Goal: Information Seeking & Learning: Learn about a topic

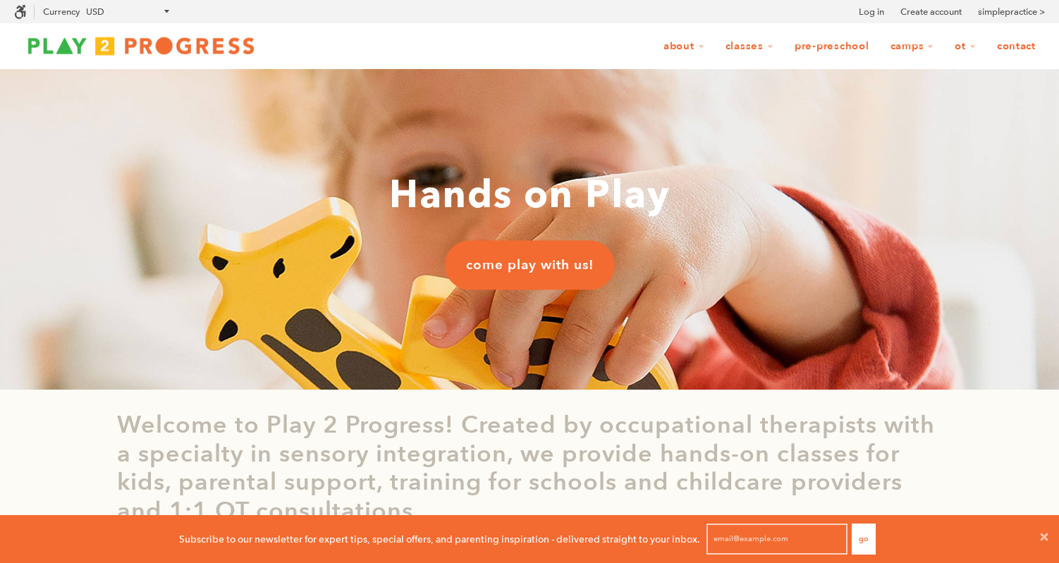
scroll to position [1, 1]
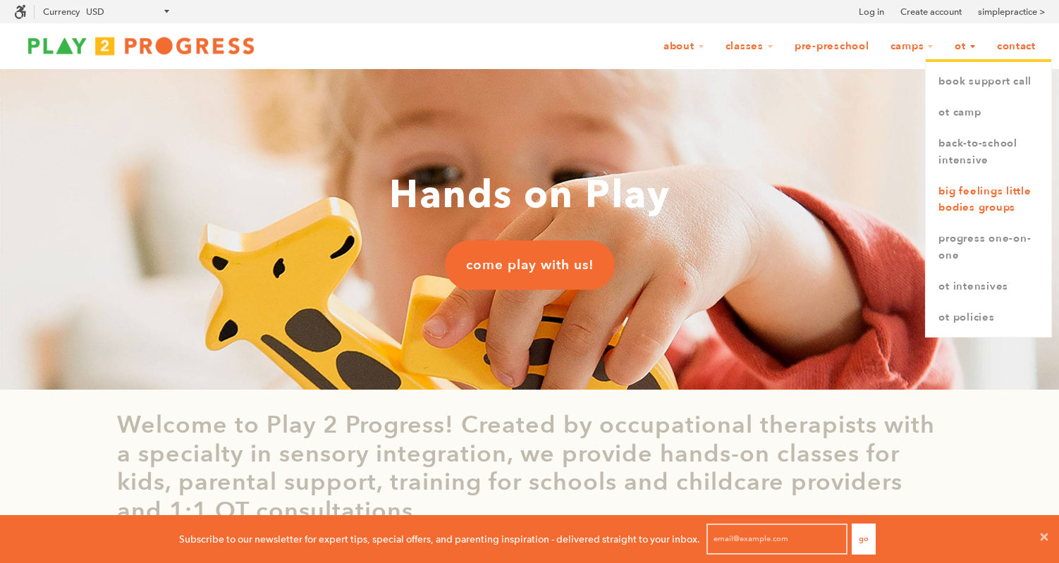
click at [966, 210] on link "Big Feelings Little Bodies Groups" at bounding box center [989, 200] width 126 height 48
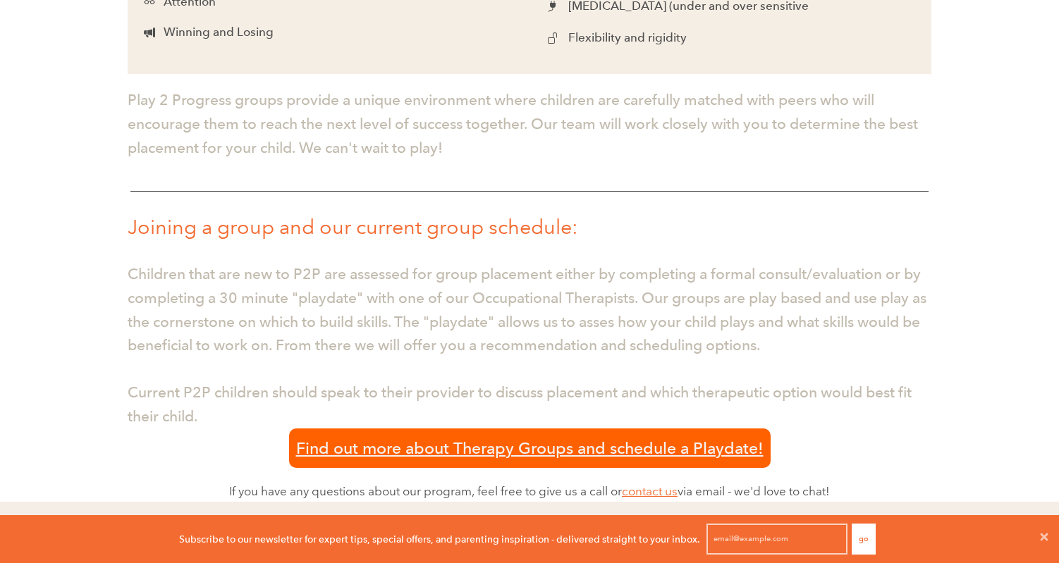
scroll to position [1025, 0]
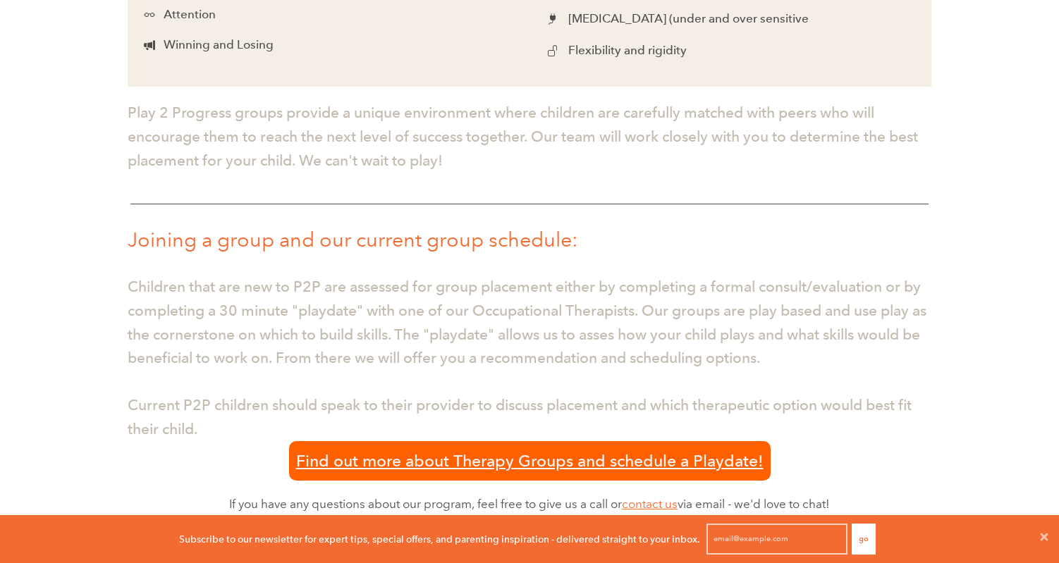
click at [645, 140] on p "Play 2 Progress groups provide a unique environment where children are carefull…" at bounding box center [530, 136] width 804 height 71
click at [573, 118] on p "Play 2 Progress groups provide a unique environment where children are carefull…" at bounding box center [530, 136] width 804 height 71
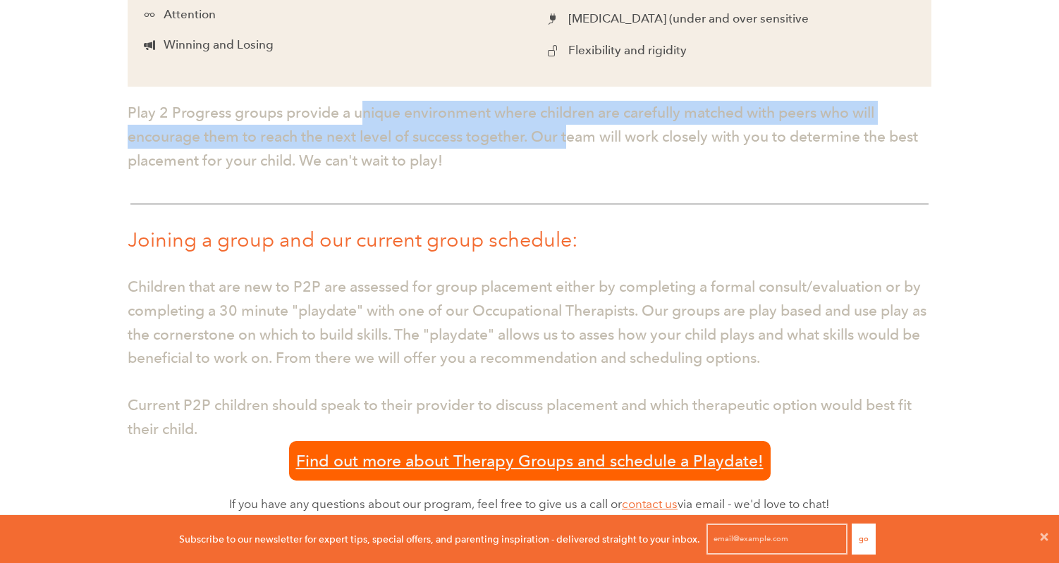
drag, startPoint x: 573, startPoint y: 130, endPoint x: 362, endPoint y: 112, distance: 211.6
click at [362, 112] on span "Play 2 Progress groups provide a unique environment where children are carefull…" at bounding box center [523, 136] width 791 height 65
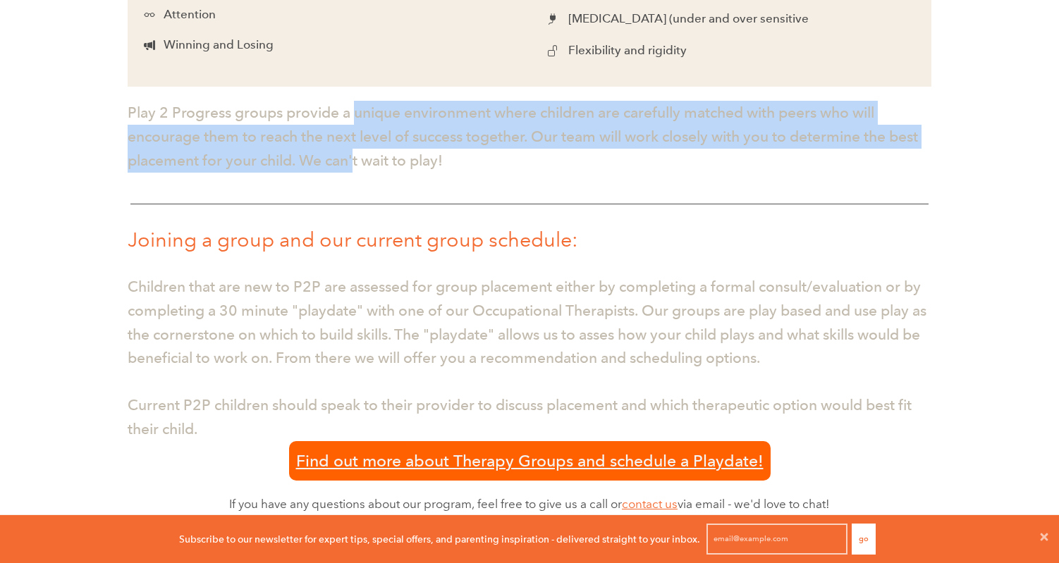
drag, startPoint x: 362, startPoint y: 112, endPoint x: 348, endPoint y: 152, distance: 41.7
click at [348, 152] on span "Play 2 Progress groups provide a unique environment where children are carefull…" at bounding box center [523, 136] width 791 height 65
drag, startPoint x: 348, startPoint y: 152, endPoint x: 348, endPoint y: 110, distance: 41.6
click at [348, 110] on span "Play 2 Progress groups provide a unique environment where children are carefull…" at bounding box center [523, 136] width 791 height 65
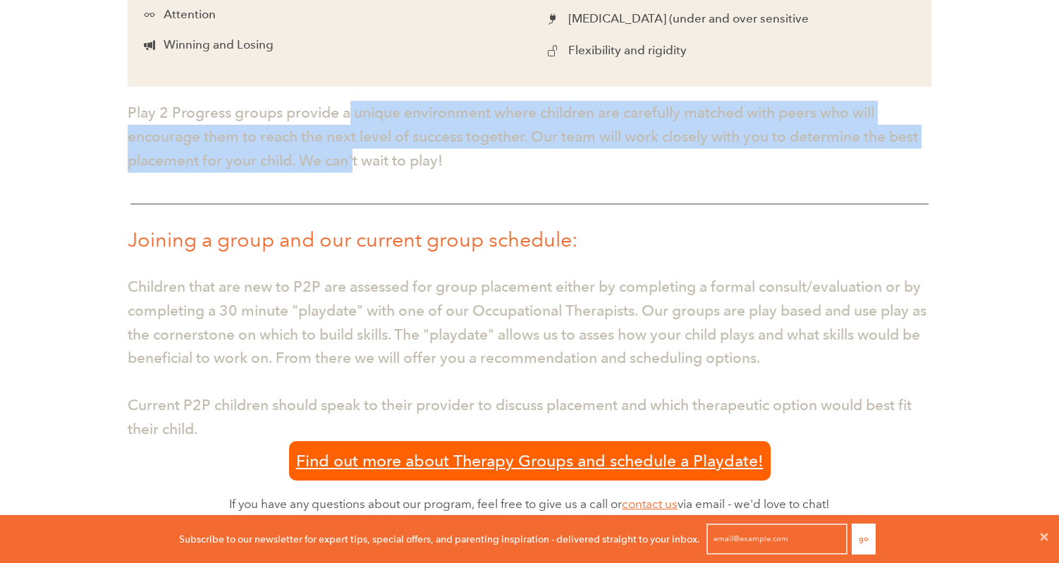
click at [348, 110] on span "Play 2 Progress groups provide a unique environment where children are carefull…" at bounding box center [523, 136] width 791 height 65
drag, startPoint x: 348, startPoint y: 110, endPoint x: 348, endPoint y: 163, distance: 52.9
click at [348, 162] on p "Play 2 Progress groups provide a unique environment where children are carefull…" at bounding box center [530, 136] width 804 height 71
click at [348, 163] on p "Play 2 Progress groups provide a unique environment where children are carefull…" at bounding box center [530, 136] width 804 height 71
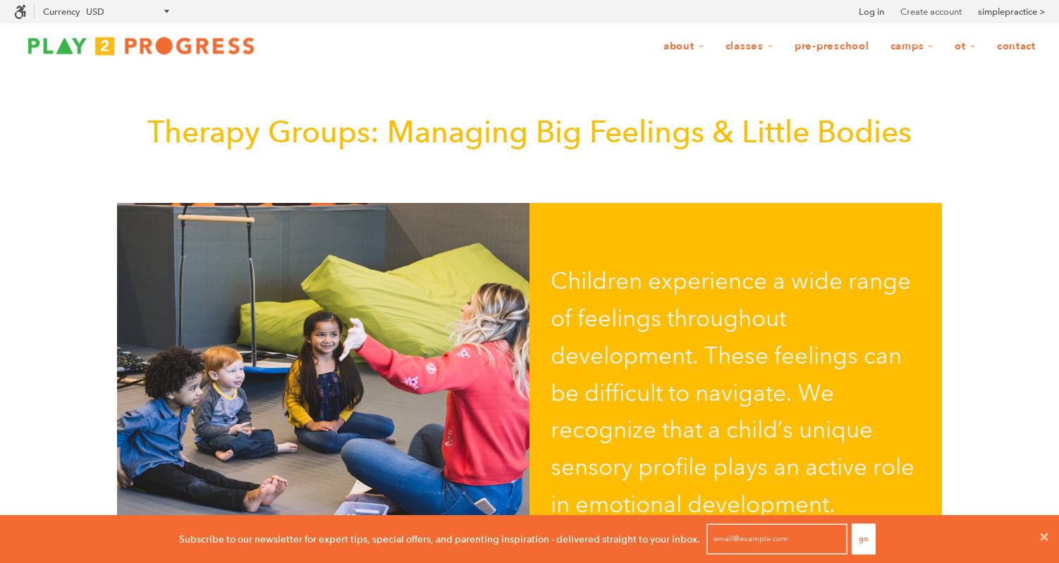
scroll to position [0, 0]
click at [912, 126] on link "School Break Camp" at bounding box center [945, 112] width 126 height 31
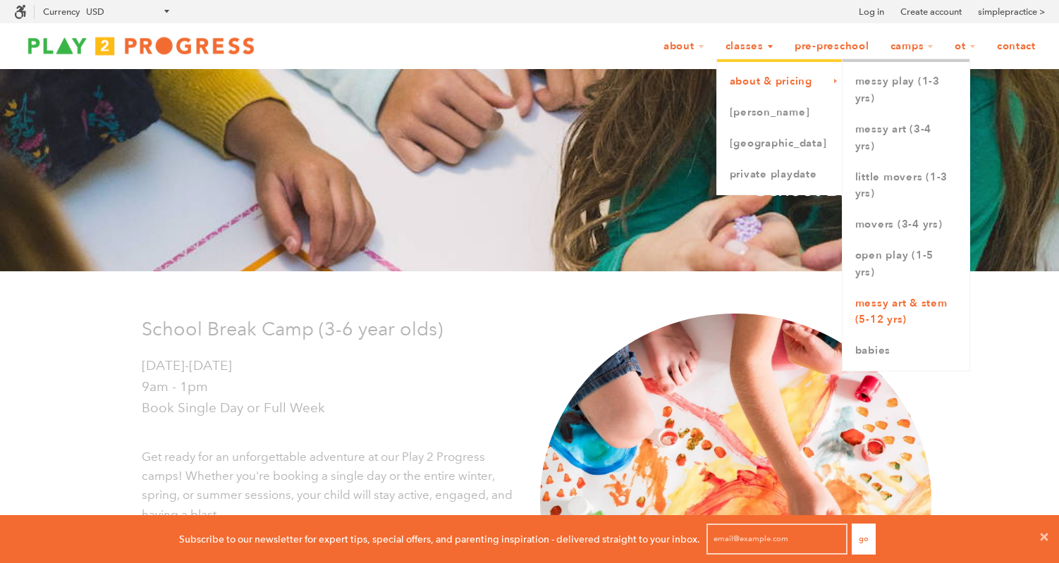
click at [866, 314] on link "Messy Art & STEM (5-12 yrs)" at bounding box center [906, 312] width 127 height 48
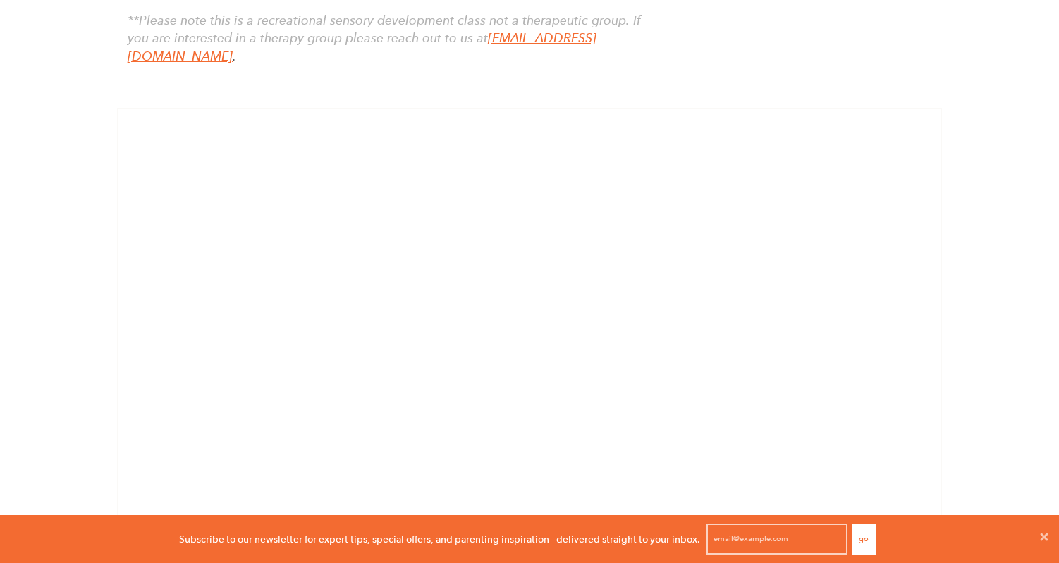
scroll to position [1111, 0]
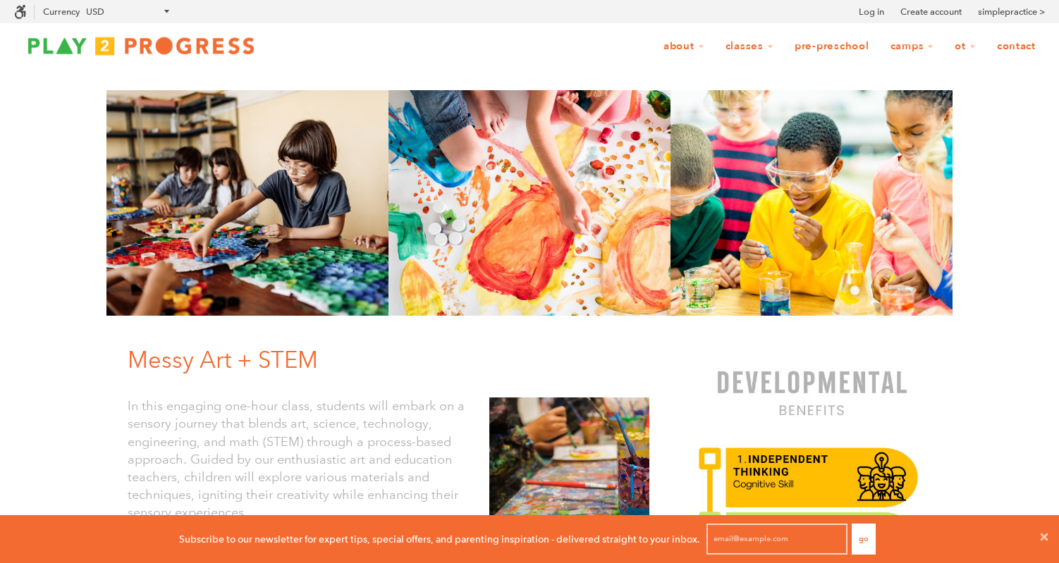
scroll to position [0, 0]
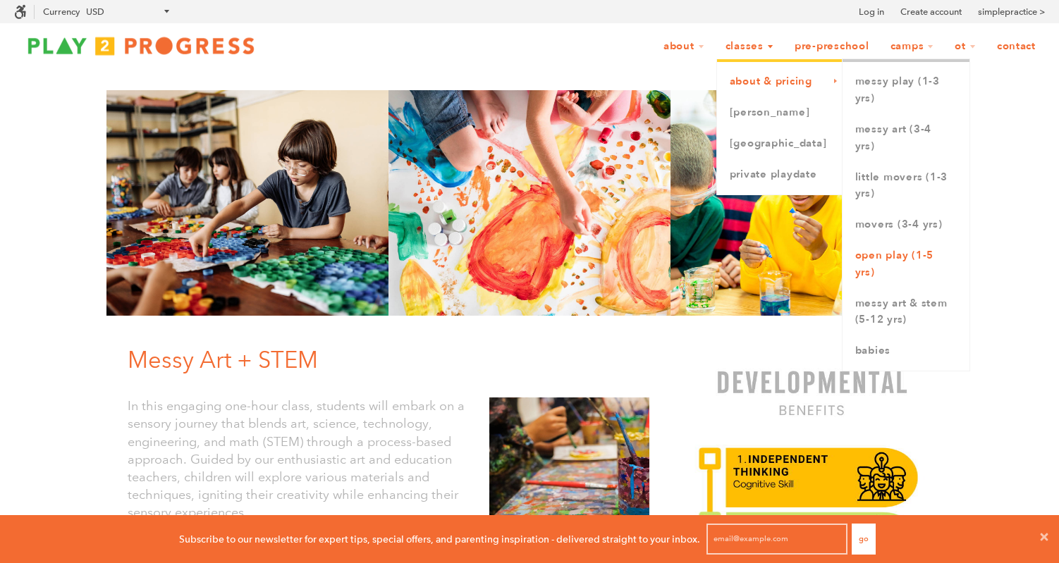
click at [876, 280] on link "Open Play (1-5 yrs)" at bounding box center [906, 264] width 127 height 48
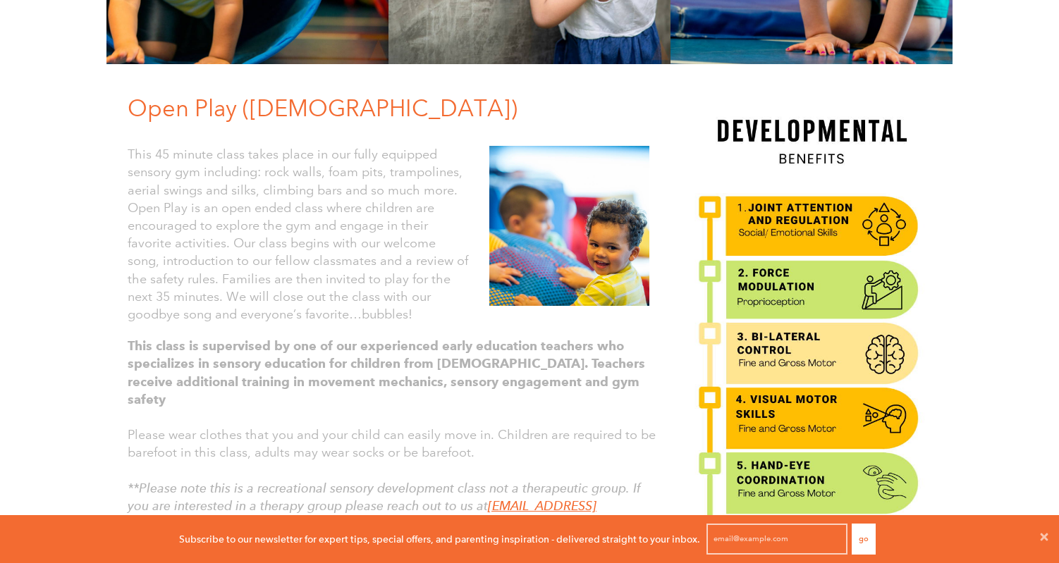
scroll to position [317, 0]
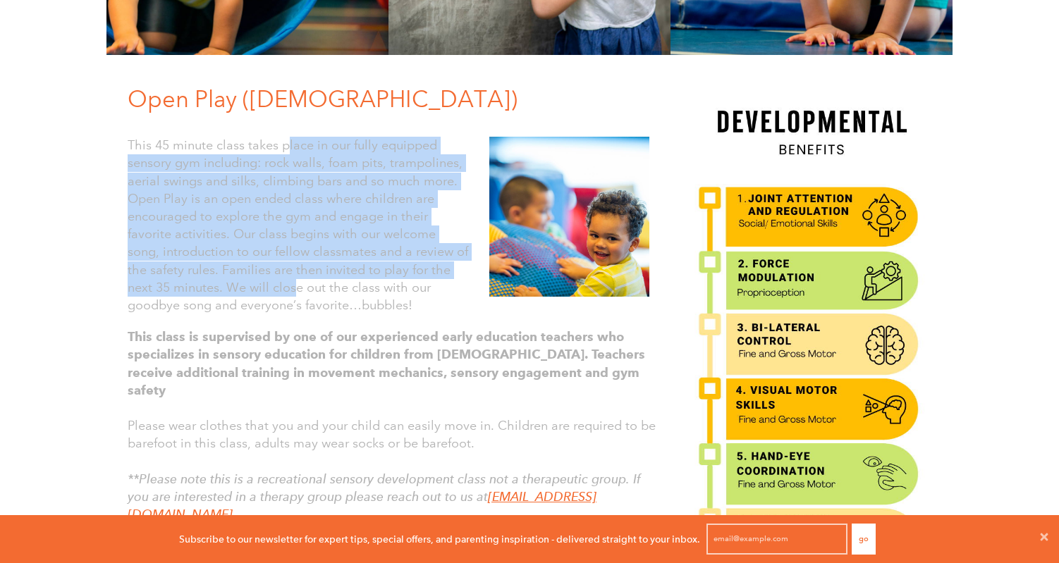
drag, startPoint x: 288, startPoint y: 150, endPoint x: 266, endPoint y: 295, distance: 147.7
click at [266, 294] on p "This 45 minute class takes place in our fully equipped sensory gym including: r…" at bounding box center [298, 226] width 341 height 178
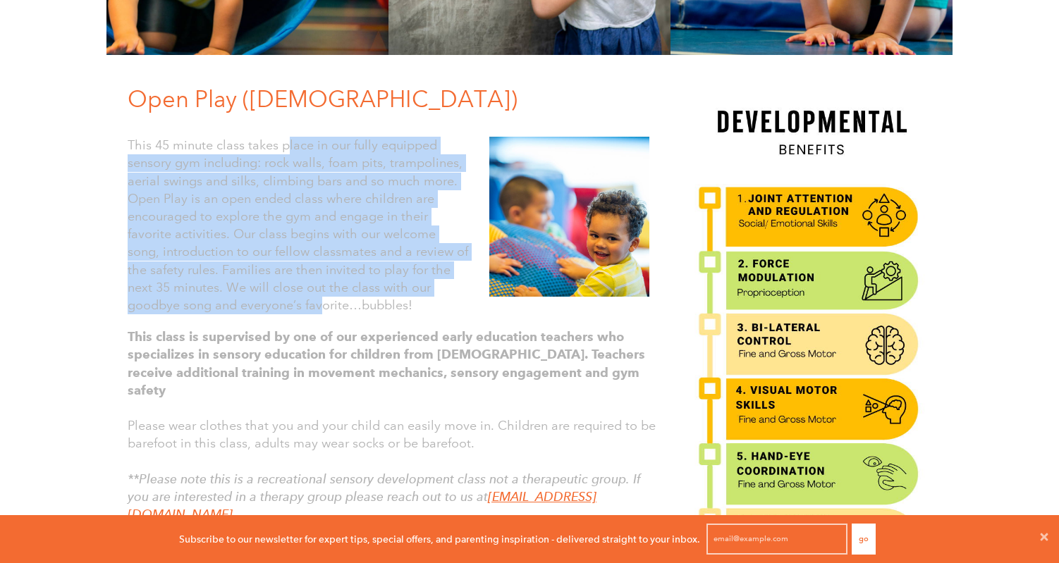
click at [266, 295] on font "This 45 minute class takes place in our fully equipped sensory gym including: r…" at bounding box center [298, 226] width 341 height 176
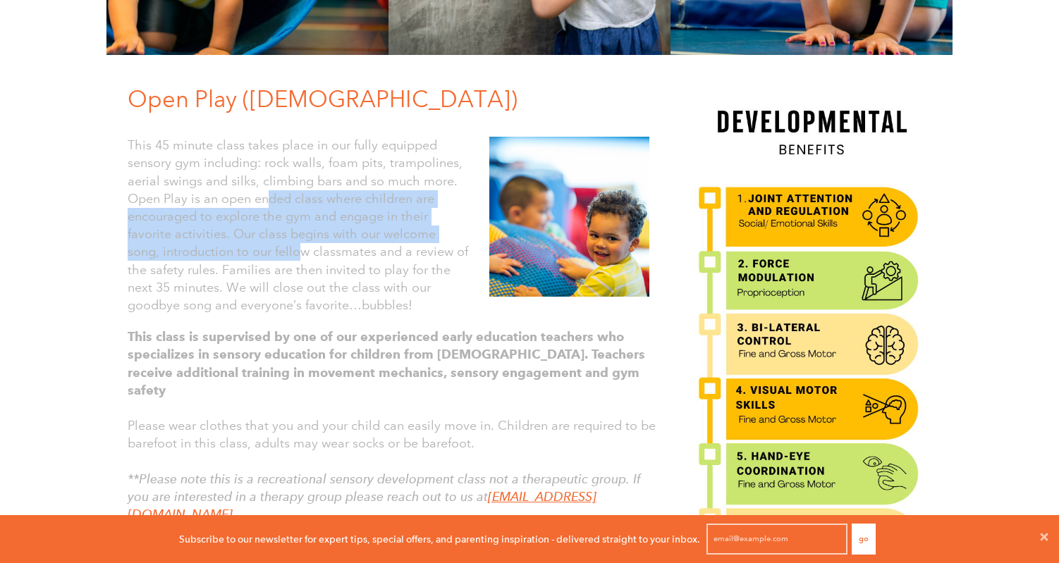
drag, startPoint x: 269, startPoint y: 233, endPoint x: 273, endPoint y: 192, distance: 41.8
click at [272, 195] on p "This 45 minute class takes place in our fully equipped sensory gym including: r…" at bounding box center [298, 226] width 341 height 178
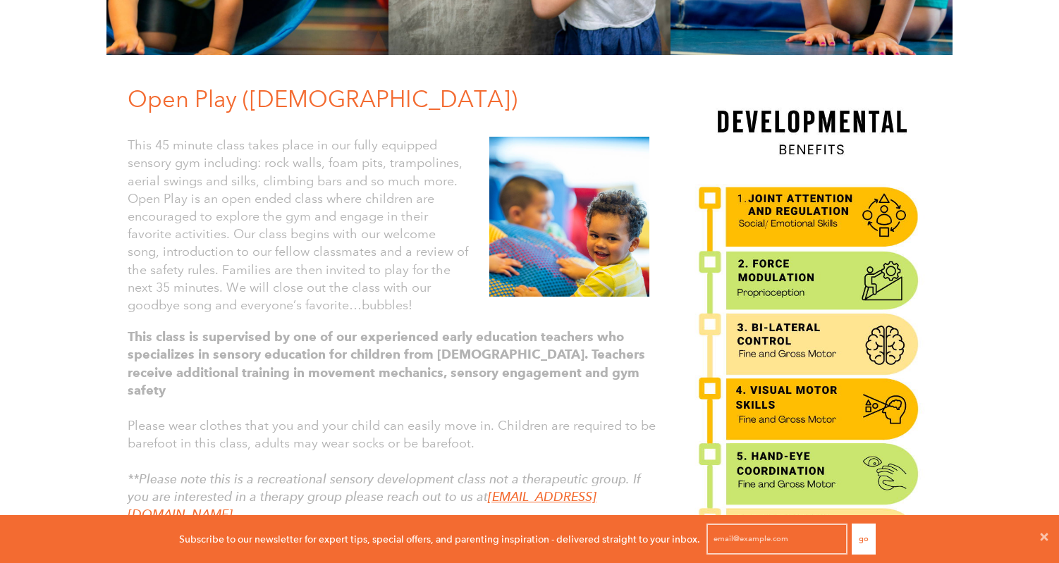
click at [276, 171] on p "This 45 minute class takes place in our fully equipped sensory gym including: r…" at bounding box center [298, 226] width 341 height 178
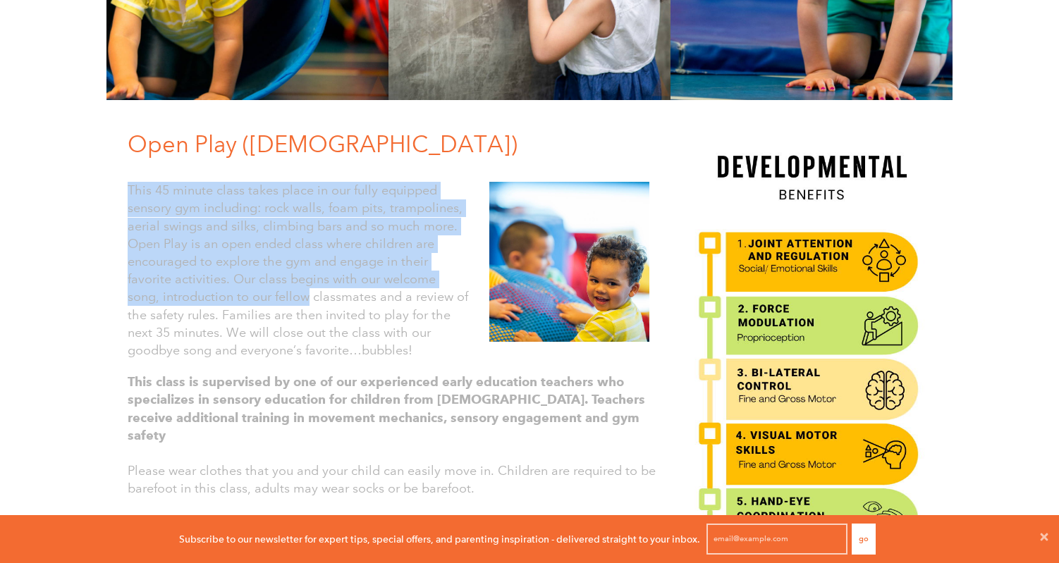
drag, startPoint x: 276, startPoint y: 171, endPoint x: 252, endPoint y: 312, distance: 142.4
click at [252, 309] on div "This 45 minute class takes place in our fully equipped sensory gym including: r…" at bounding box center [388, 264] width 543 height 206
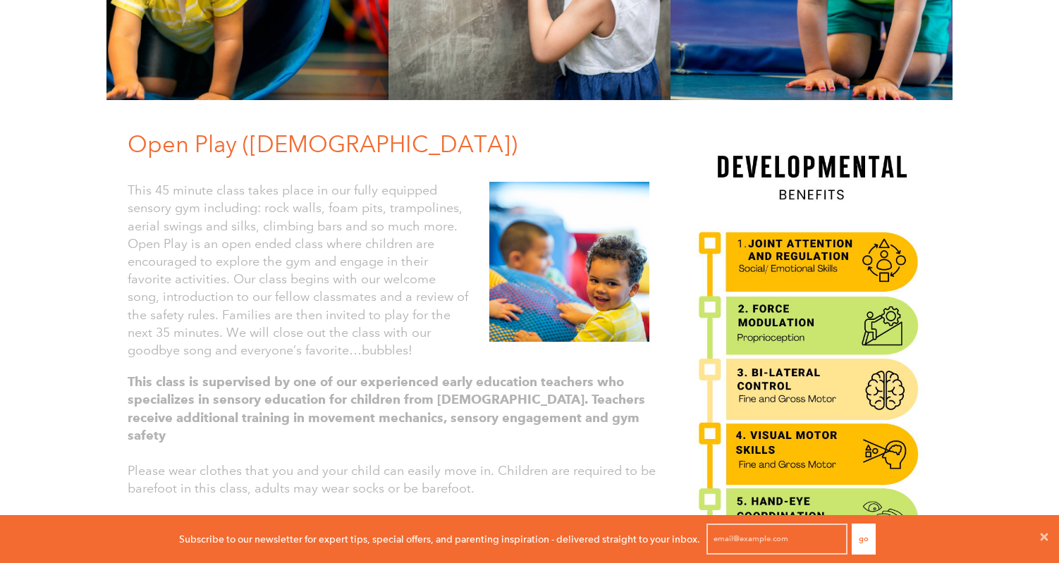
click at [252, 322] on p "This 45 minute class takes place in our fully equipped sensory gym including: r…" at bounding box center [298, 271] width 341 height 178
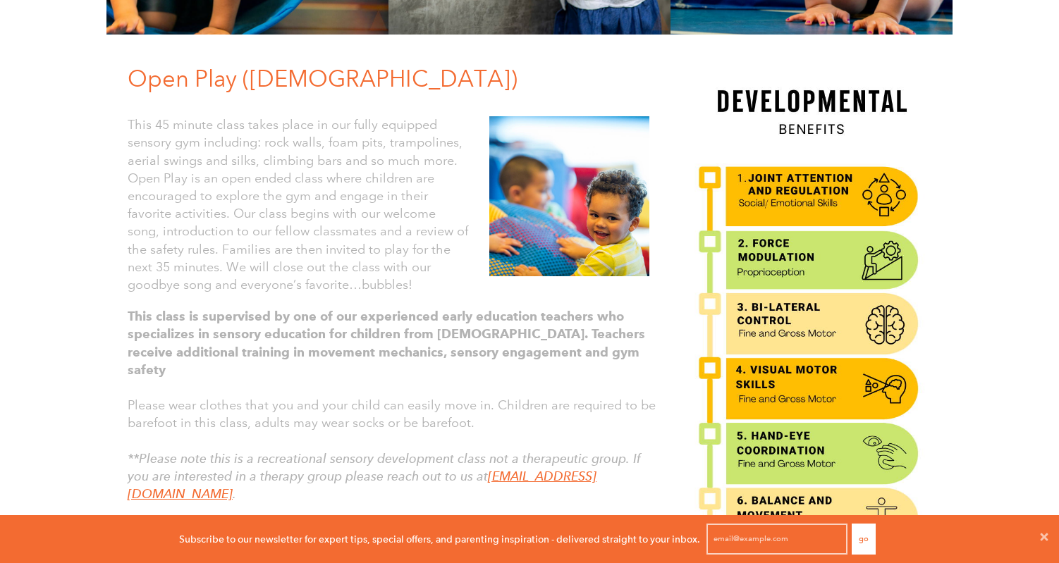
scroll to position [341, 0]
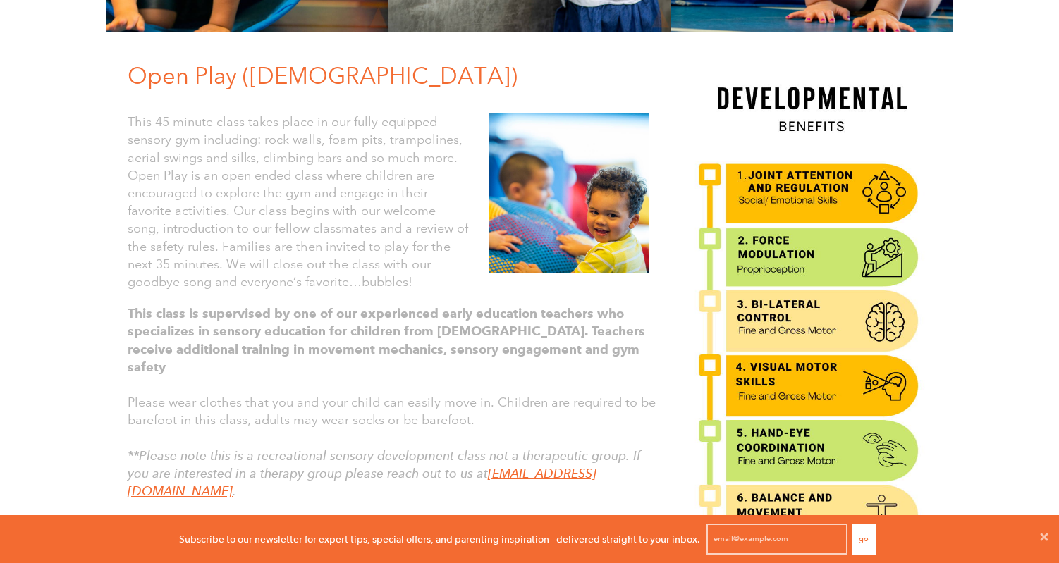
click at [376, 341] on strong "This class is supervised by one of our experienced early education teachers who…" at bounding box center [387, 340] width 518 height 69
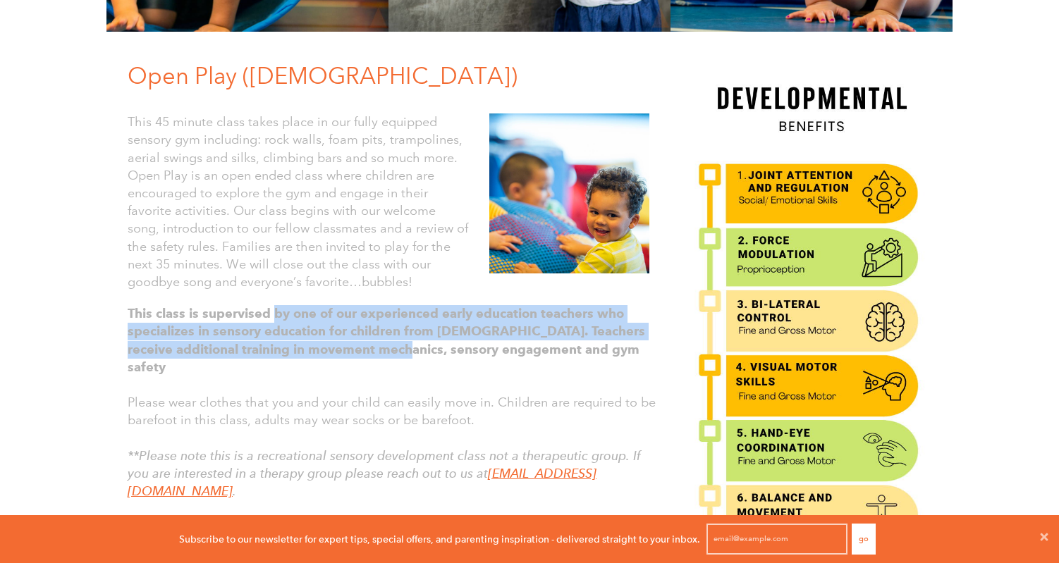
drag, startPoint x: 376, startPoint y: 341, endPoint x: 281, endPoint y: 319, distance: 97.0
click at [281, 319] on strong "This class is supervised by one of our experienced early education teachers who…" at bounding box center [387, 340] width 518 height 69
drag, startPoint x: 281, startPoint y: 319, endPoint x: 425, endPoint y: 346, distance: 146.3
click at [425, 346] on strong "This class is supervised by one of our experienced early education teachers who…" at bounding box center [387, 340] width 518 height 69
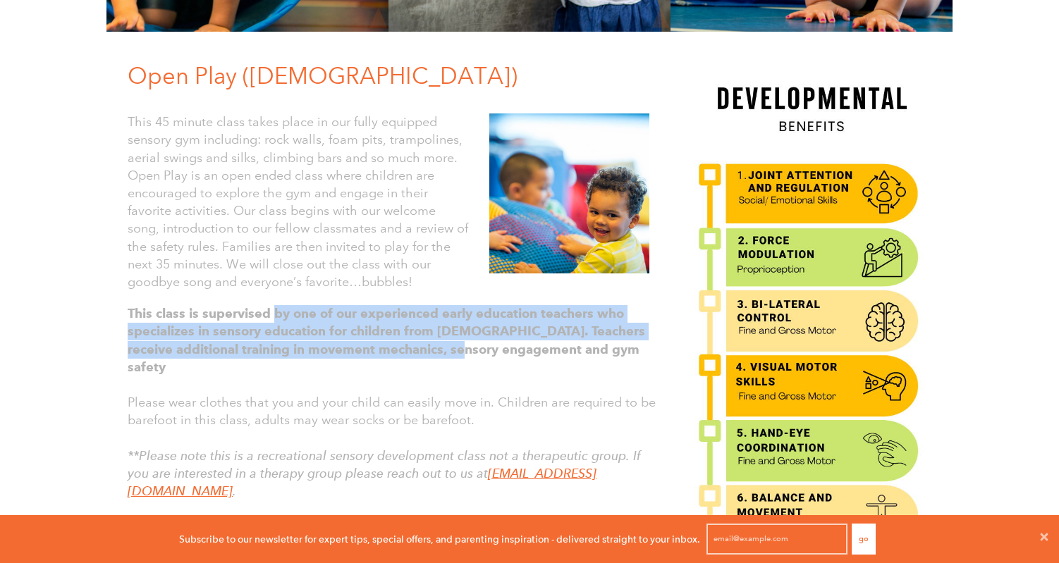
click at [425, 346] on strong "This class is supervised by one of our experienced early education teachers who…" at bounding box center [387, 340] width 518 height 69
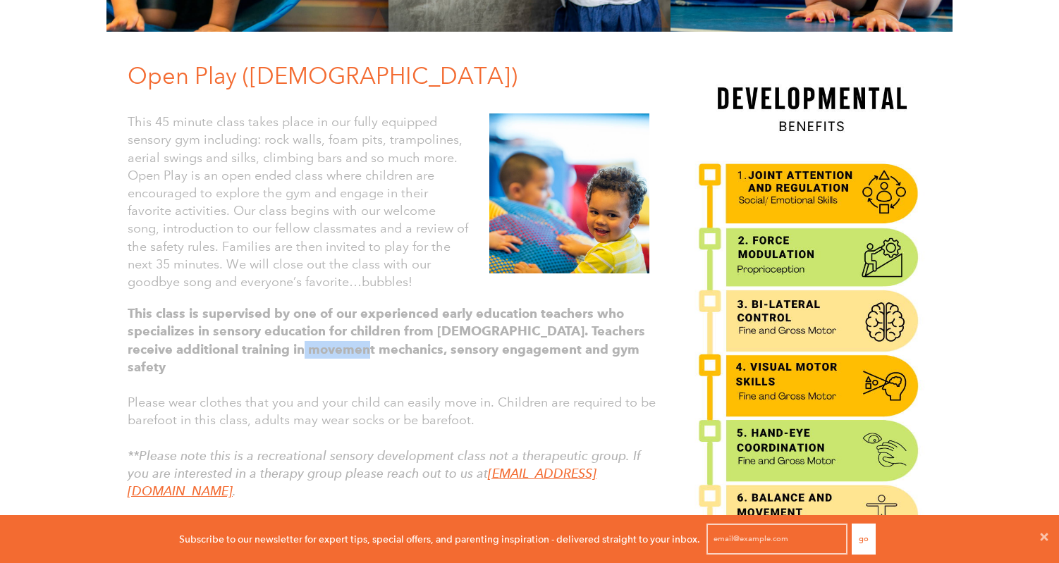
drag, startPoint x: 355, startPoint y: 346, endPoint x: 295, endPoint y: 338, distance: 59.7
click at [295, 338] on p "This class is supervised by one of our experienced early education teachers who…" at bounding box center [394, 340] width 532 height 71
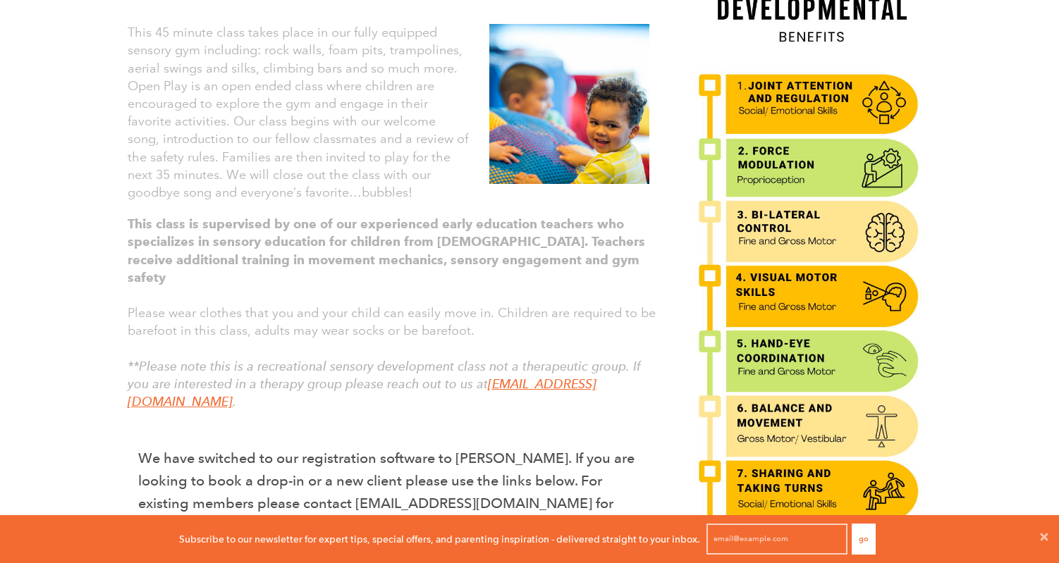
scroll to position [432, 0]
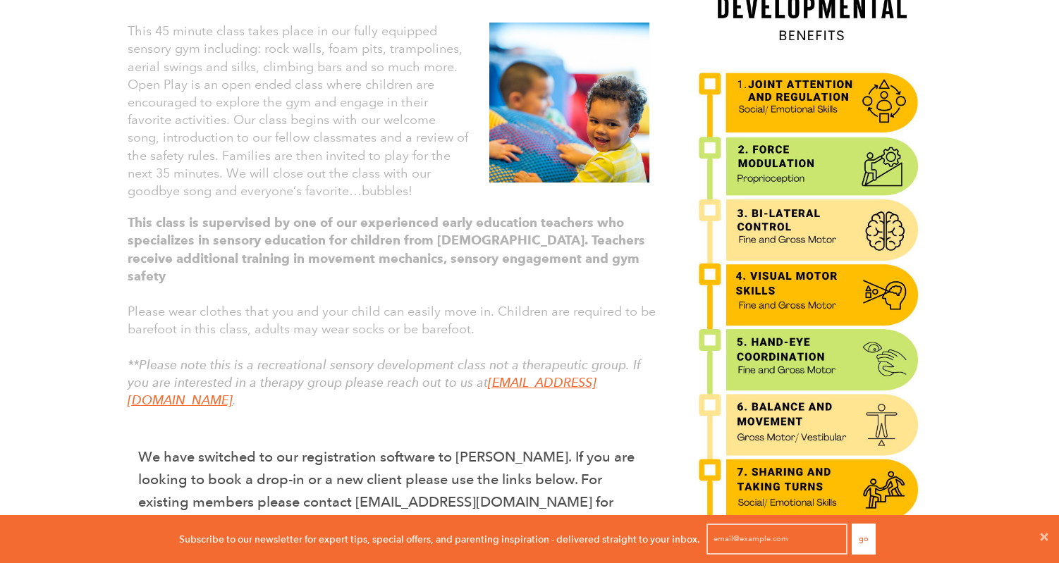
click at [271, 304] on span "Please wear clothes that you and your child can easily move in. Children are re…" at bounding box center [392, 320] width 528 height 33
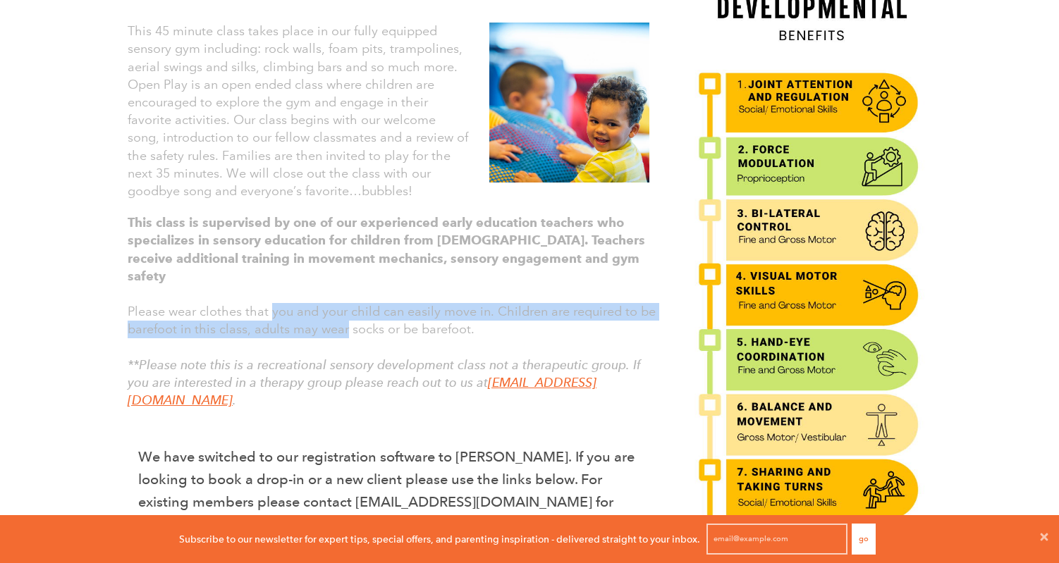
drag, startPoint x: 271, startPoint y: 289, endPoint x: 344, endPoint y: 312, distance: 76.7
click at [344, 312] on span "Please wear clothes that you and your child can easily move in. Children are re…" at bounding box center [392, 320] width 528 height 33
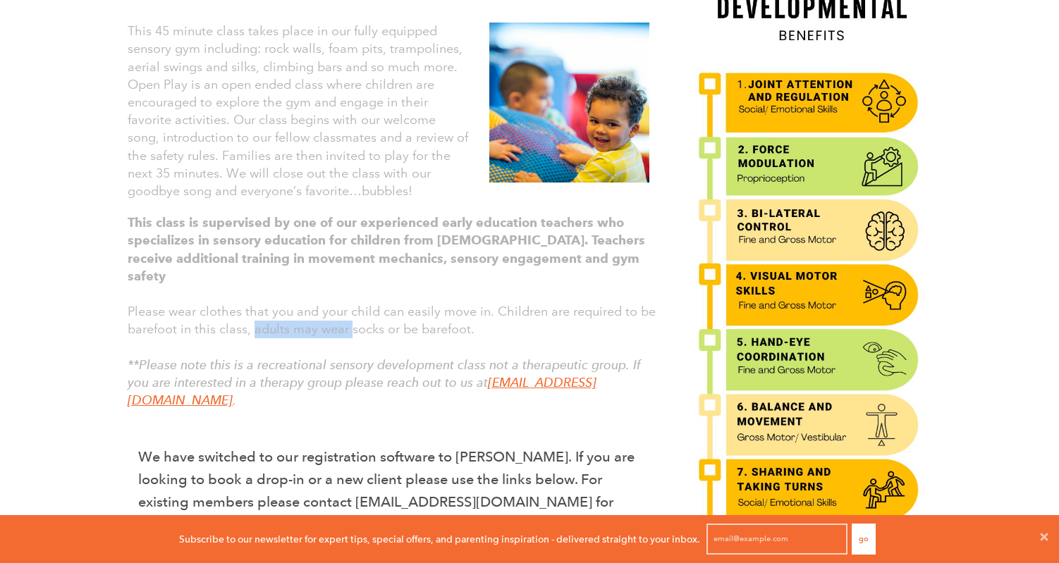
drag, startPoint x: 344, startPoint y: 312, endPoint x: 257, endPoint y: 301, distance: 87.4
click at [257, 304] on span "Please wear clothes that you and your child can easily move in. Children are re…" at bounding box center [392, 320] width 528 height 33
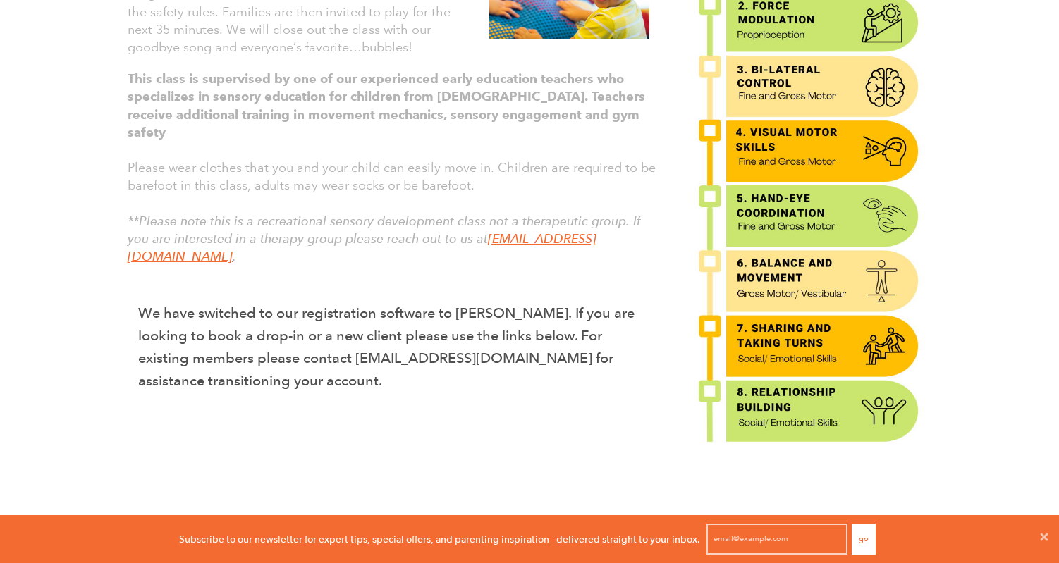
scroll to position [581, 0]
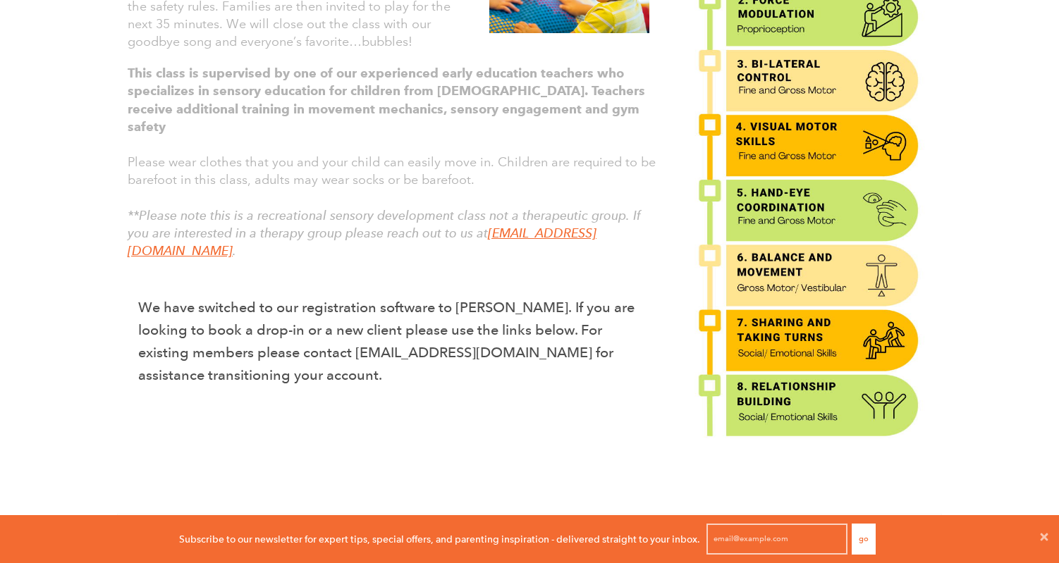
click at [240, 296] on p "We have switched to our registration software to Sawyer. If you are looking to …" at bounding box center [388, 341] width 501 height 90
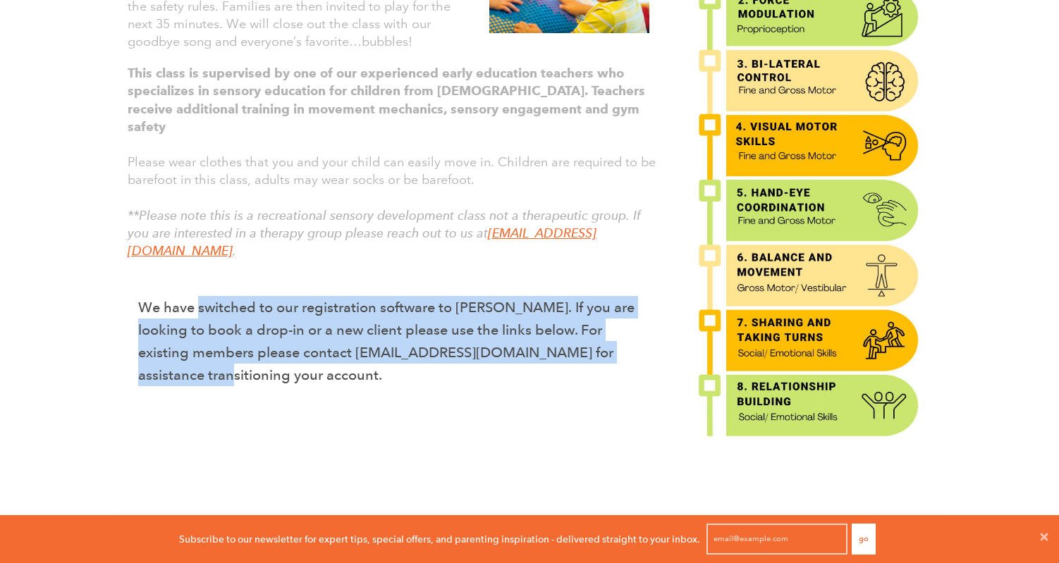
drag, startPoint x: 240, startPoint y: 266, endPoint x: 206, endPoint y: 325, distance: 68.6
click at [206, 325] on p "We have switched to our registration software to Sawyer. If you are looking to …" at bounding box center [388, 341] width 501 height 90
drag, startPoint x: 206, startPoint y: 325, endPoint x: 228, endPoint y: 252, distance: 76.5
click at [228, 252] on div "Open Play (1-5 yrs old) This 45 minute class takes place in our fully equipped …" at bounding box center [388, 116] width 564 height 595
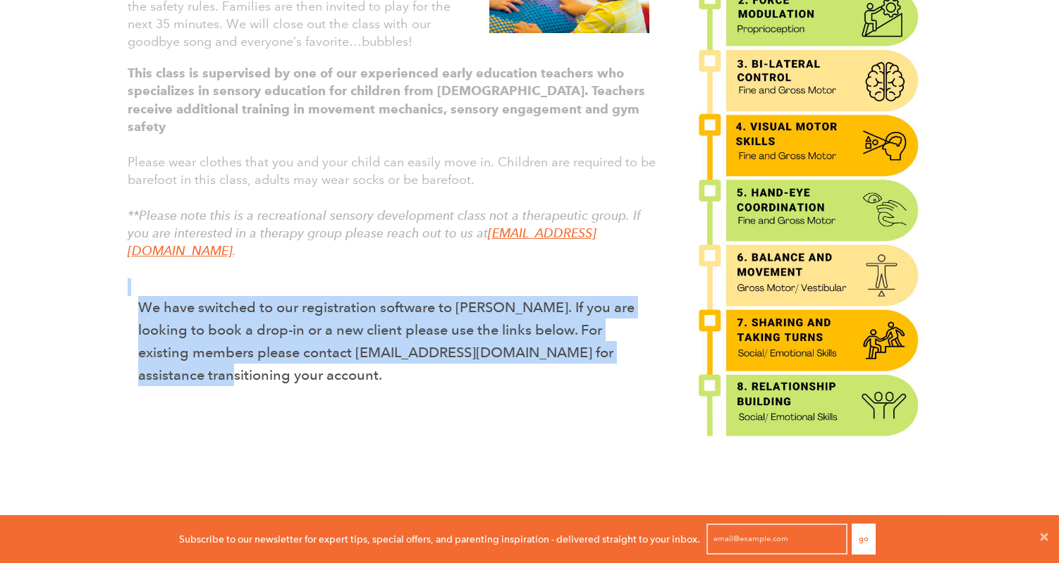
click at [225, 296] on p "We have switched to our registration software to Sawyer. If you are looking to …" at bounding box center [388, 341] width 501 height 90
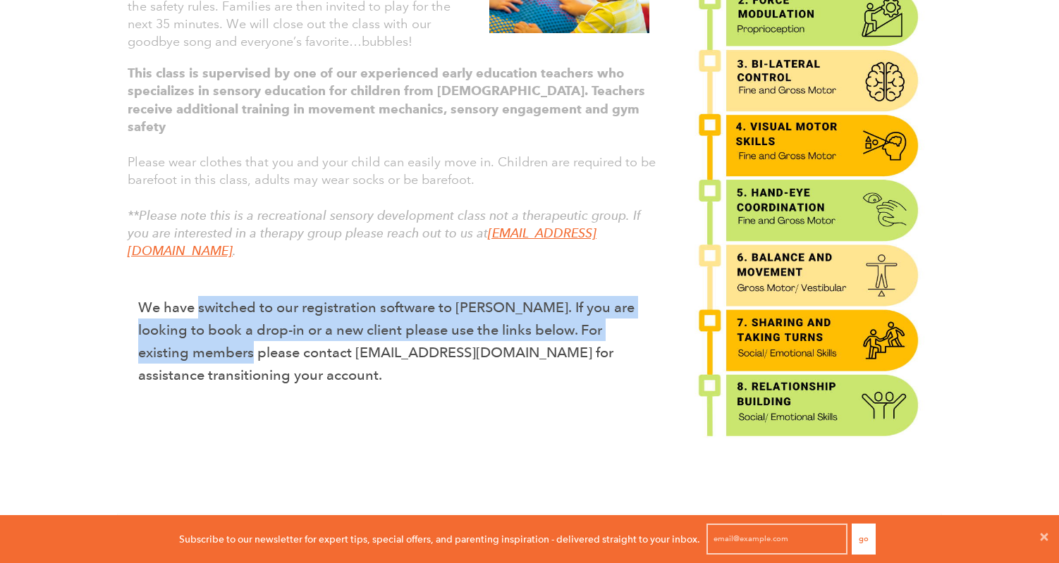
drag, startPoint x: 225, startPoint y: 270, endPoint x: 219, endPoint y: 327, distance: 56.8
click at [219, 325] on p "We have switched to our registration software to Sawyer. If you are looking to …" at bounding box center [388, 341] width 501 height 90
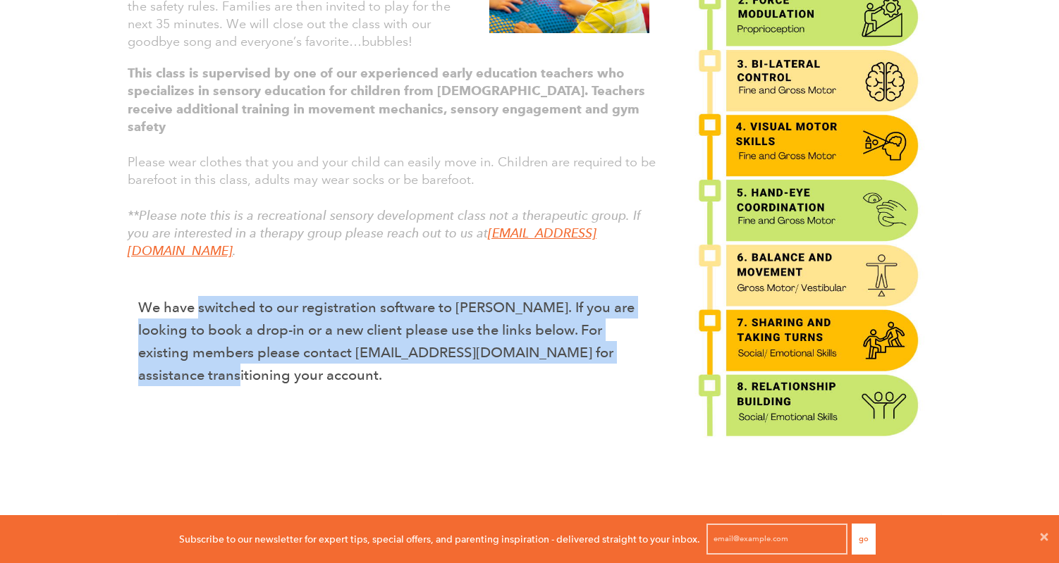
click at [219, 327] on p "We have switched to our registration software to Sawyer. If you are looking to …" at bounding box center [388, 341] width 501 height 90
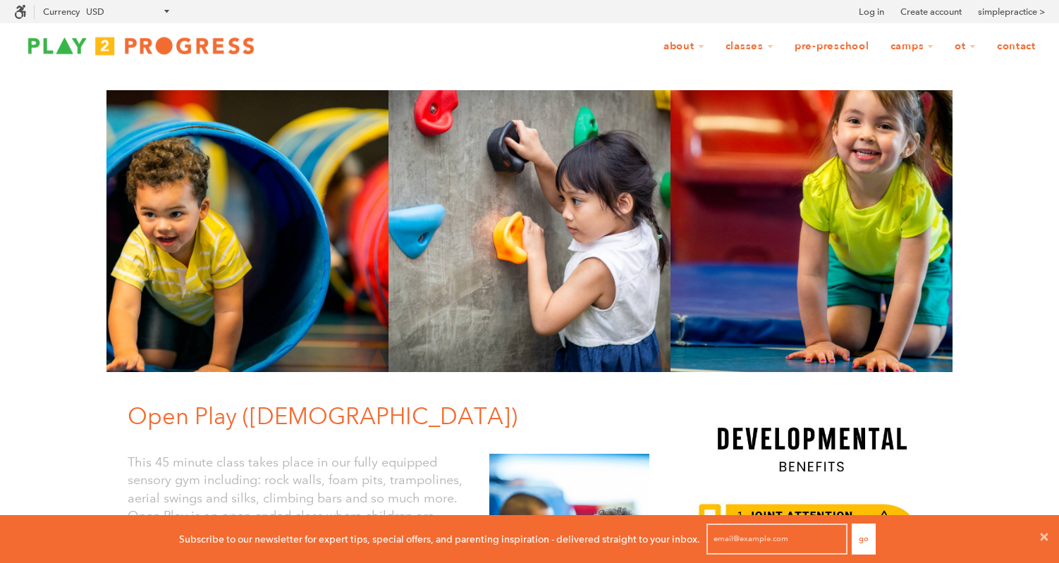
scroll to position [0, 0]
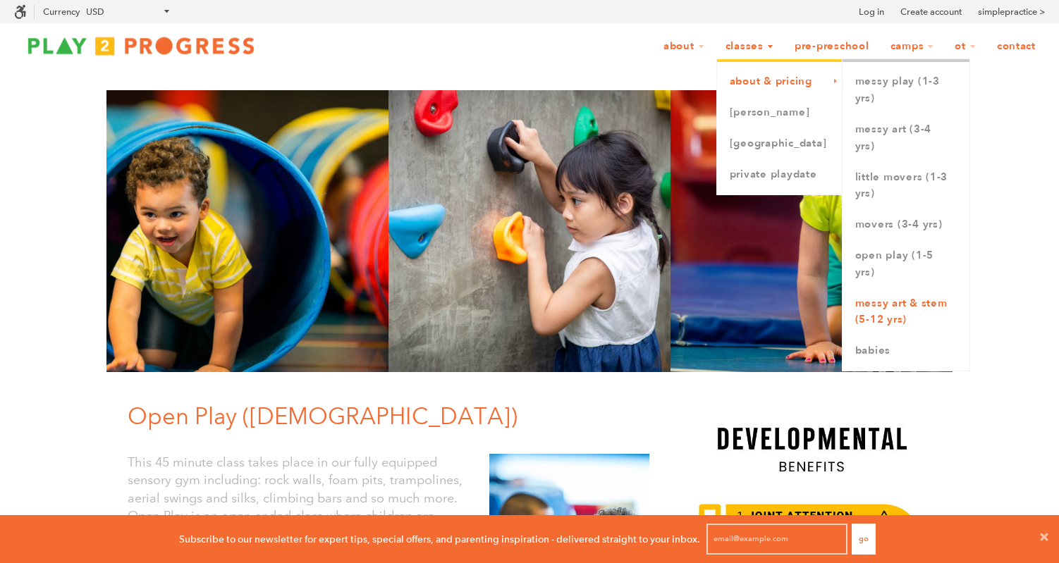
click at [874, 324] on link "Messy Art & STEM (5-12 yrs)" at bounding box center [906, 312] width 127 height 48
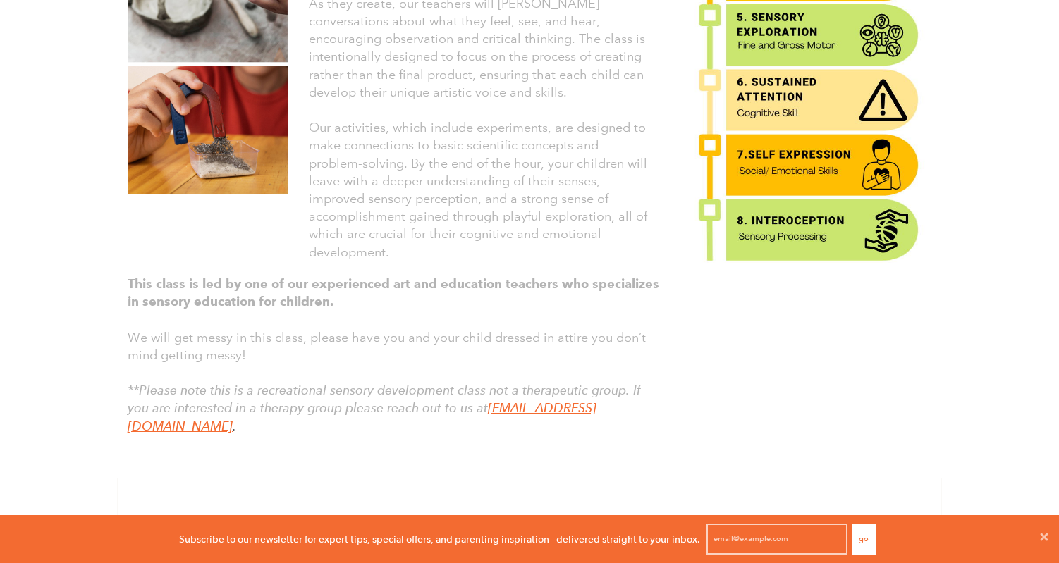
scroll to position [690, 0]
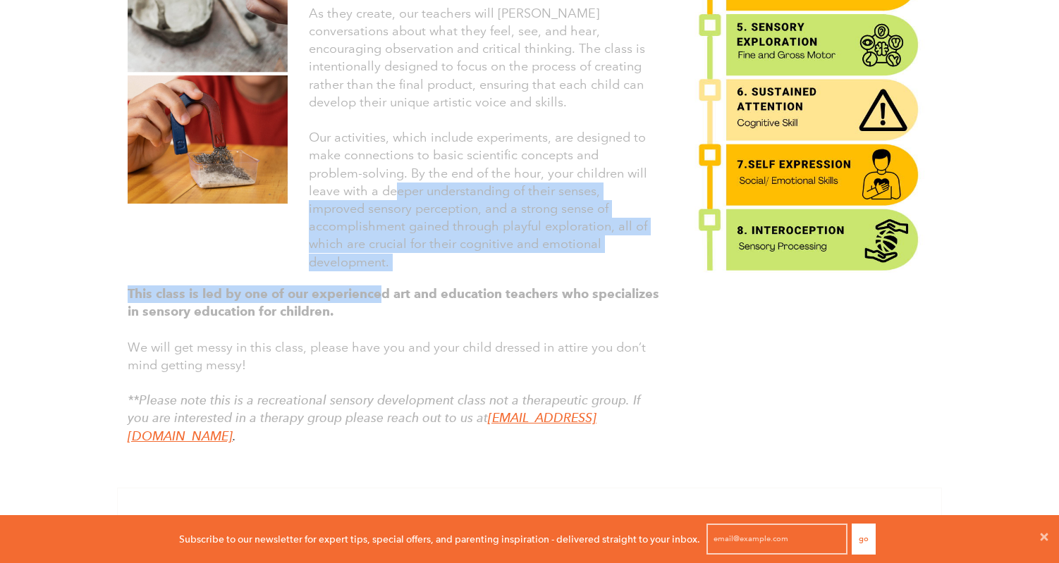
drag, startPoint x: 374, startPoint y: 296, endPoint x: 393, endPoint y: 194, distance: 104.0
click at [393, 194] on div "Messy Art + STEM In this engaging one-hour class, students will embark on a sen…" at bounding box center [388, 49] width 564 height 791
click at [393, 194] on font "Our activities, which include experiments, are designed to make connections to …" at bounding box center [478, 200] width 338 height 140
drag, startPoint x: 393, startPoint y: 194, endPoint x: 520, endPoint y: 281, distance: 153.2
click at [520, 281] on div "Messy Art + STEM In this engaging one-hour class, students will embark on a sen…" at bounding box center [388, 49] width 564 height 791
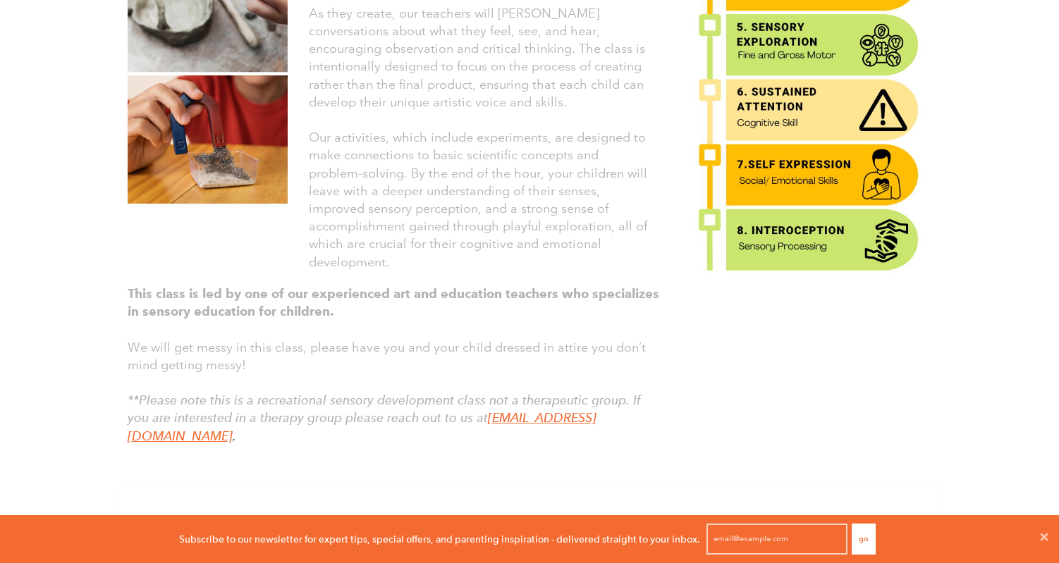
click at [520, 286] on strong "This class is led by one of our experienced art and education teachers who spec…" at bounding box center [394, 302] width 532 height 33
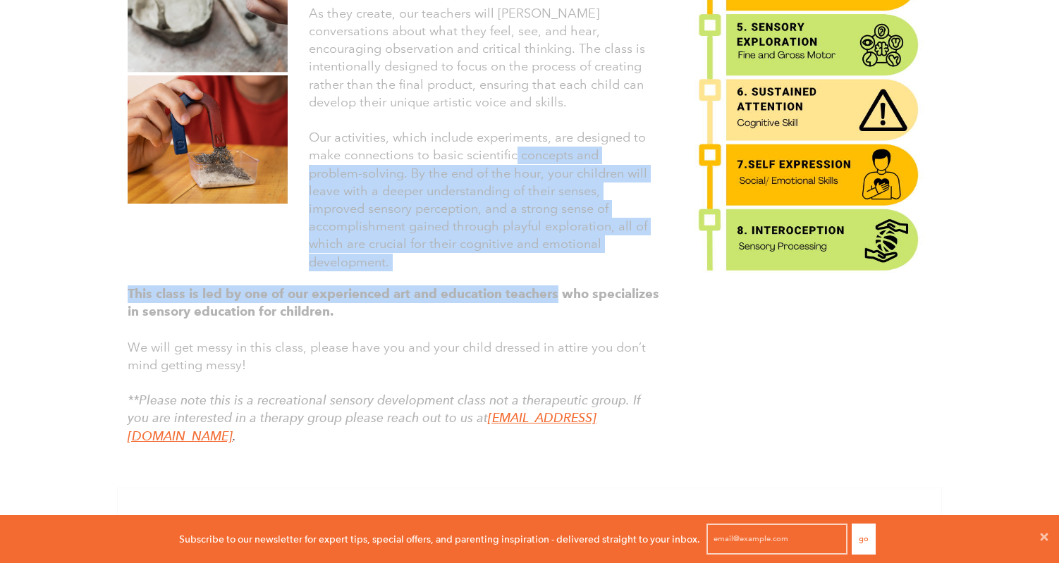
drag, startPoint x: 520, startPoint y: 286, endPoint x: 515, endPoint y: 160, distance: 126.3
click at [515, 160] on div "Messy Art + STEM In this engaging one-hour class, students will embark on a sen…" at bounding box center [388, 49] width 564 height 791
click at [515, 160] on font "Our activities, which include experiments, are designed to make connections to …" at bounding box center [478, 200] width 338 height 140
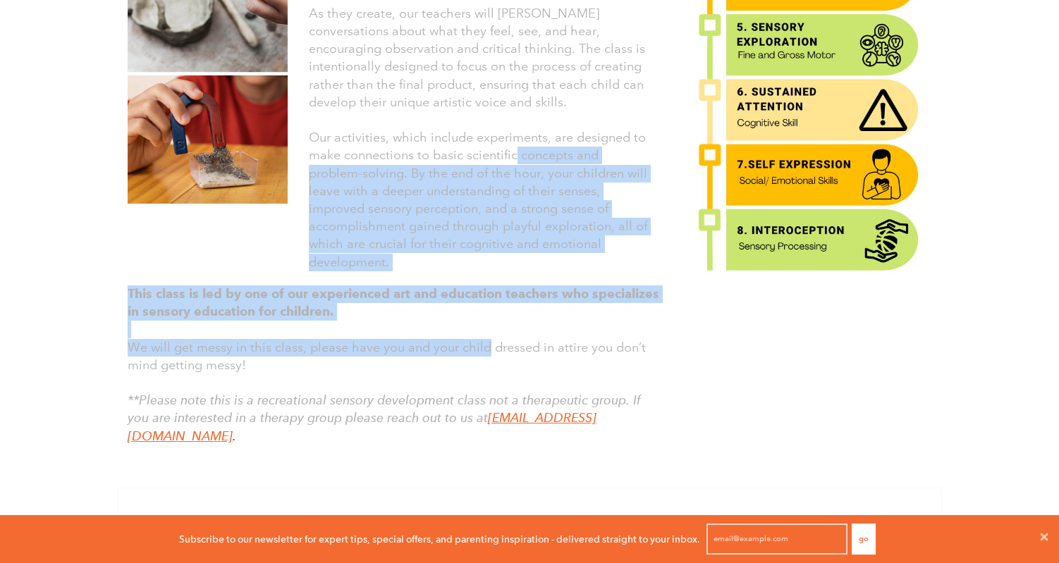
drag, startPoint x: 515, startPoint y: 160, endPoint x: 474, endPoint y: 347, distance: 191.3
click at [474, 347] on div "Messy Art + STEM In this engaging one-hour class, students will embark on a sen…" at bounding box center [388, 49] width 564 height 791
click at [474, 347] on span "We will get messy in this class, please have you and your child dressed in atti…" at bounding box center [387, 356] width 518 height 33
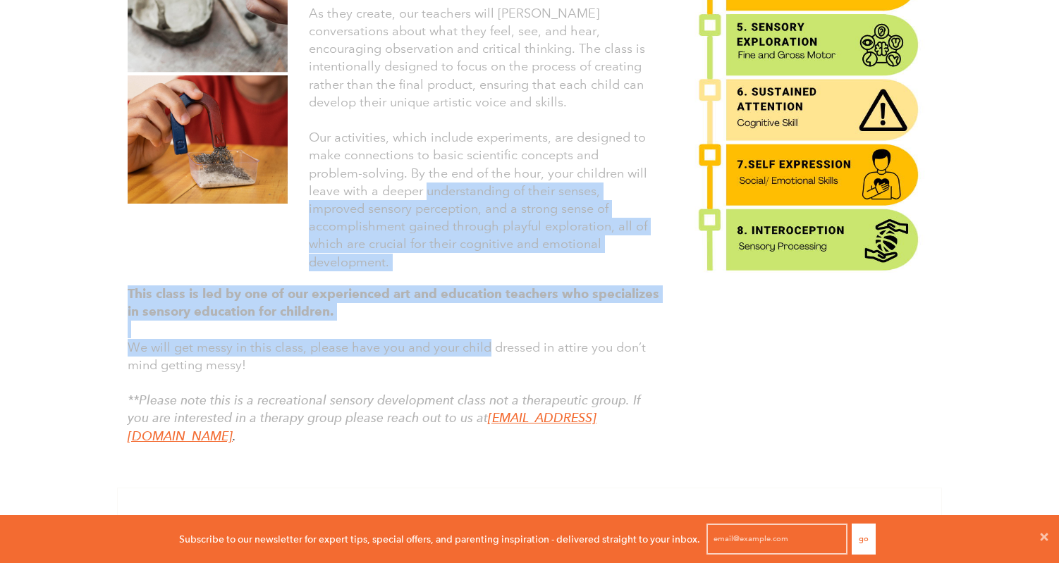
drag, startPoint x: 474, startPoint y: 347, endPoint x: 490, endPoint y: 185, distance: 162.3
click at [490, 185] on div "Messy Art + STEM In this engaging one-hour class, students will embark on a sen…" at bounding box center [388, 49] width 564 height 791
click at [490, 185] on font "Our activities, which include experiments, are designed to make connections to …" at bounding box center [478, 200] width 338 height 140
drag, startPoint x: 490, startPoint y: 185, endPoint x: 460, endPoint y: 336, distance: 153.8
click at [460, 336] on div "Messy Art + STEM In this engaging one-hour class, students will embark on a sen…" at bounding box center [388, 49] width 564 height 791
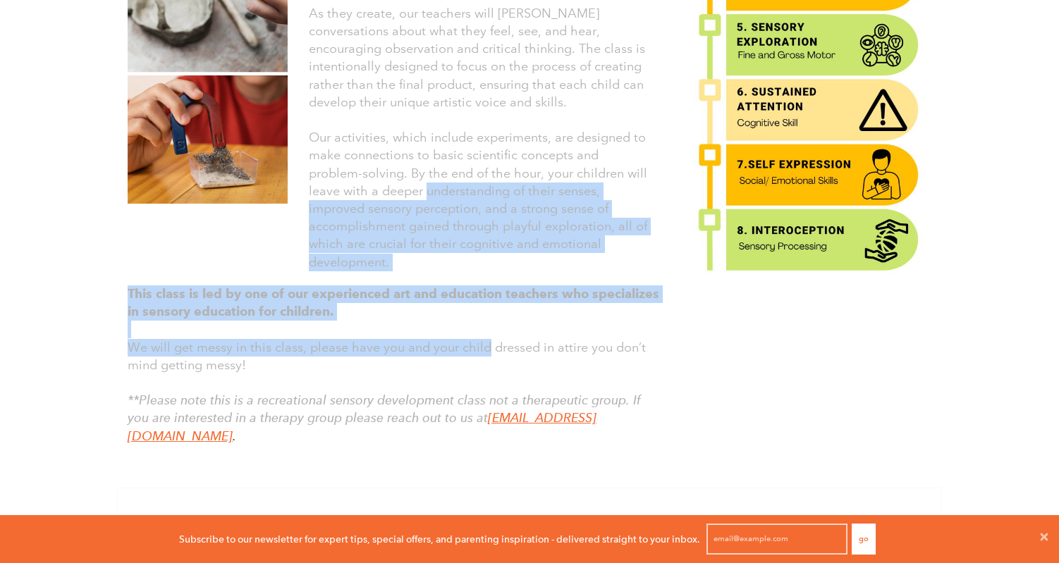
click at [460, 340] on span "We will get messy in this class, please have you and your child dressed in atti…" at bounding box center [387, 356] width 518 height 33
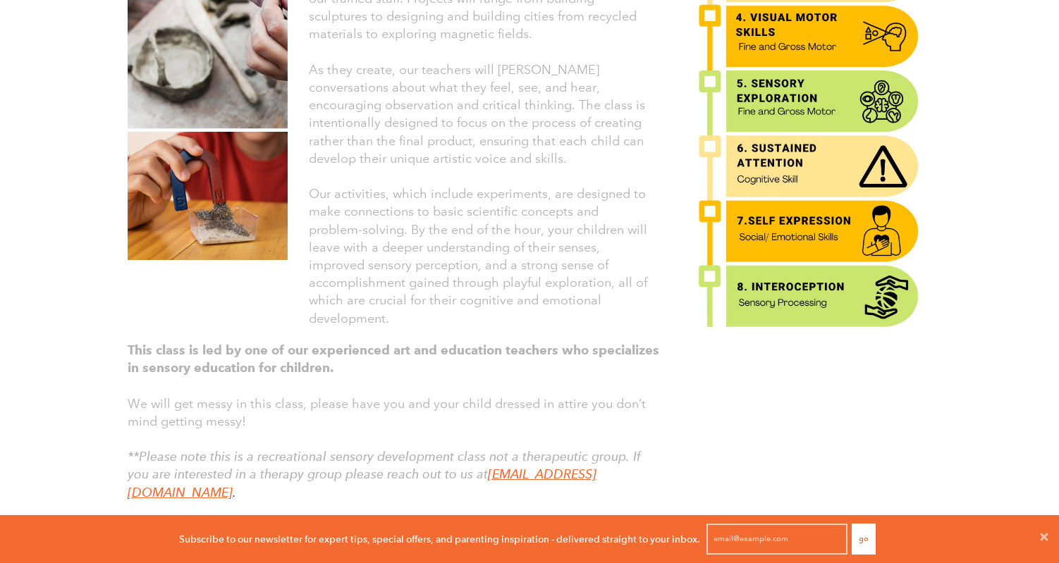
scroll to position [618, 0]
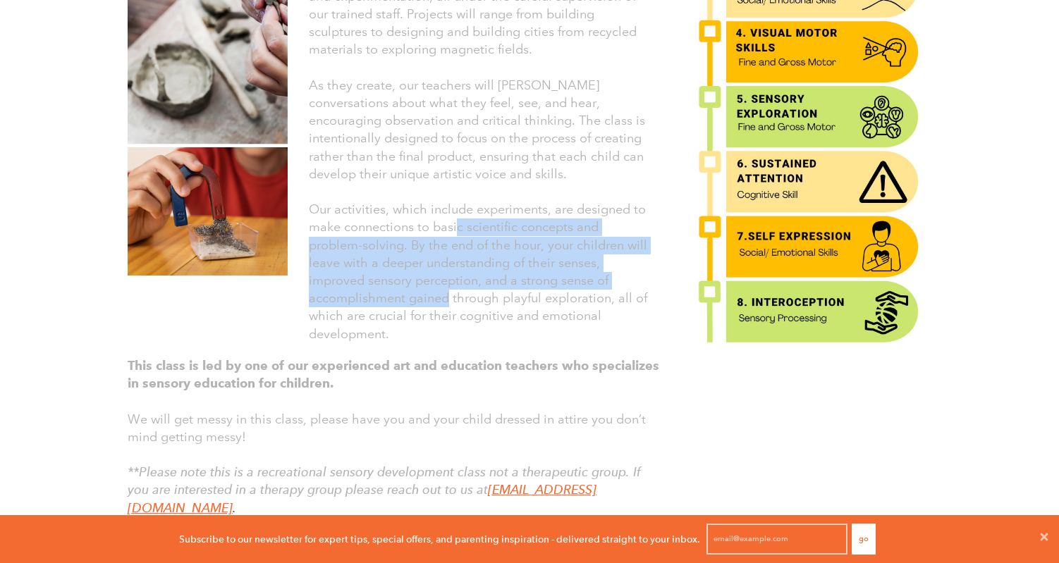
drag, startPoint x: 456, startPoint y: 216, endPoint x: 446, endPoint y: 297, distance: 81.0
click at [446, 295] on font "Our activities, which include experiments, are designed to make connections to …" at bounding box center [478, 272] width 338 height 140
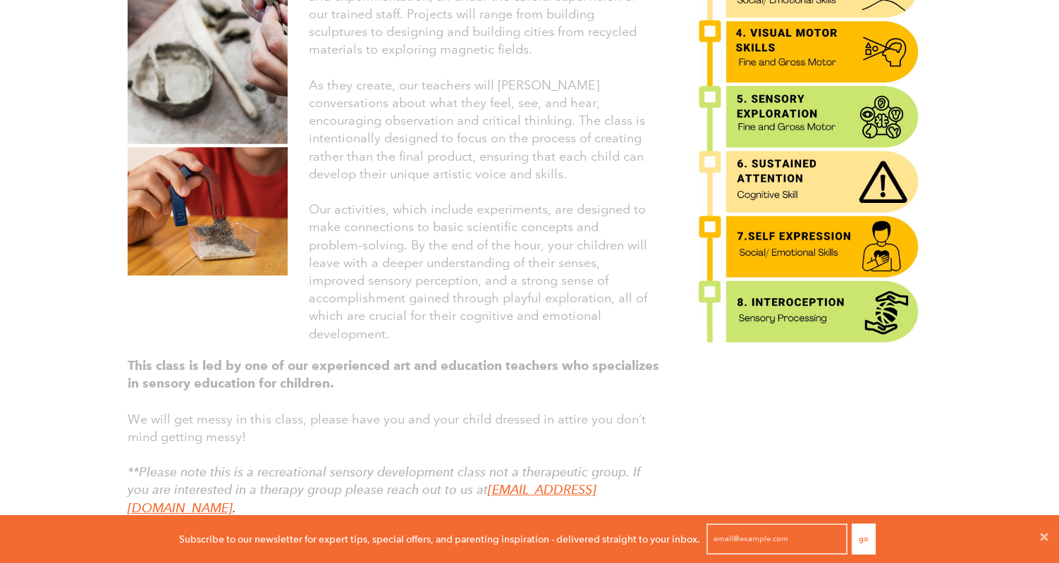
click at [446, 303] on p "Our activities, which include experiments, are designed to make connections to …" at bounding box center [479, 272] width 341 height 142
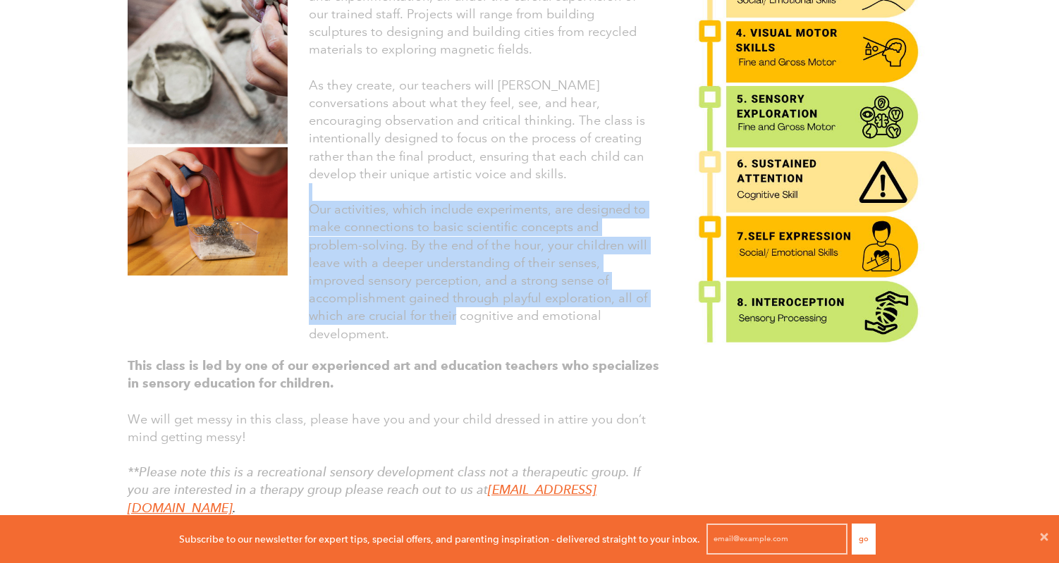
drag, startPoint x: 446, startPoint y: 303, endPoint x: 456, endPoint y: 197, distance: 106.3
click at [456, 197] on div "The session begins with a warm welcome and a brief introduction to the day's se…" at bounding box center [479, 138] width 341 height 409
click at [456, 197] on p at bounding box center [479, 192] width 341 height 18
drag, startPoint x: 456, startPoint y: 197, endPoint x: 444, endPoint y: 338, distance: 141.6
click at [444, 338] on div "The session begins with a warm welcome and a brief introduction to the day's se…" at bounding box center [479, 138] width 341 height 409
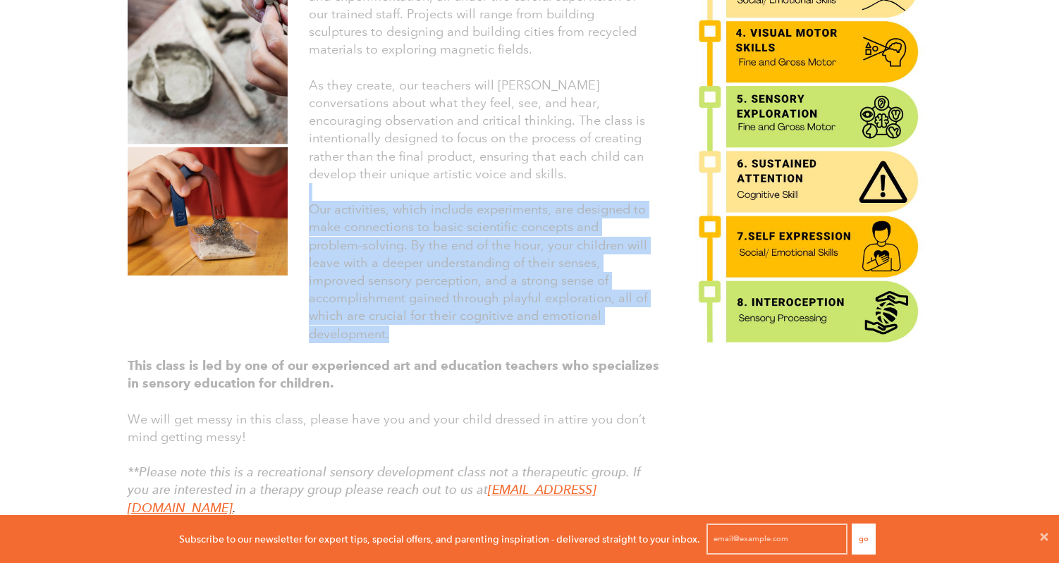
click at [444, 338] on p "Our activities, which include experiments, are designed to make connections to …" at bounding box center [479, 272] width 341 height 142
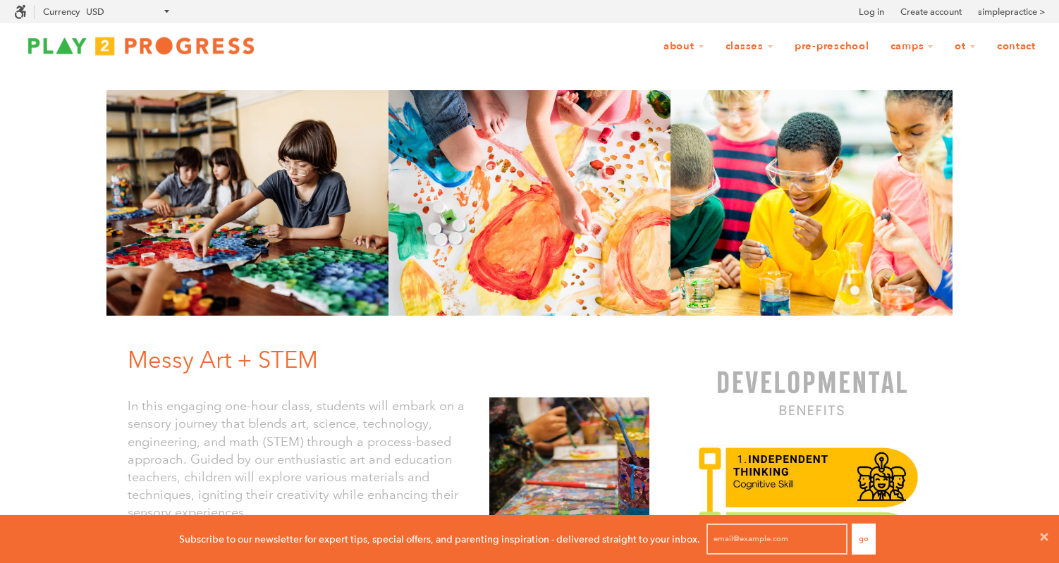
scroll to position [0, 0]
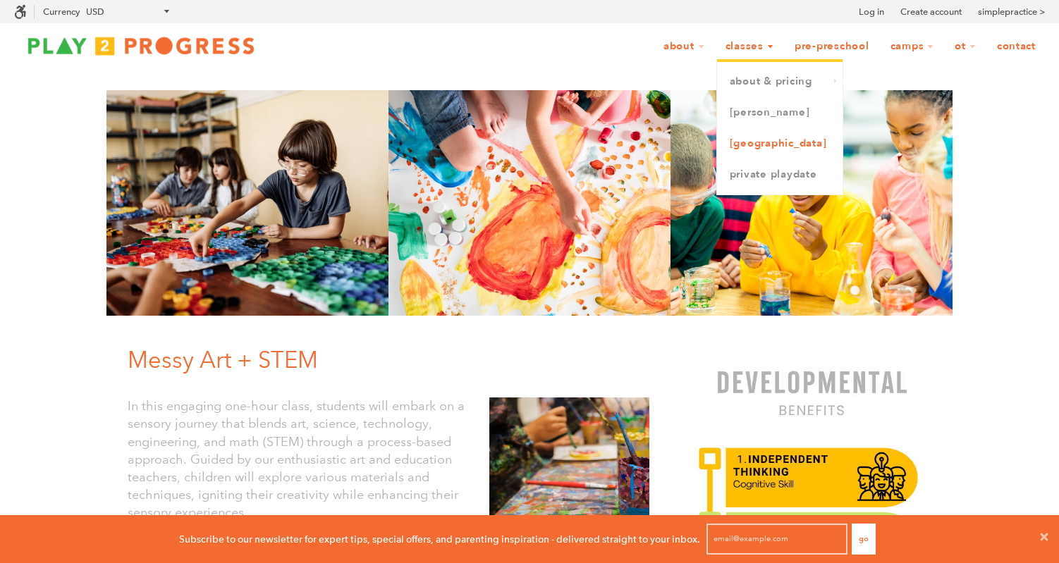
click at [734, 144] on link "[GEOGRAPHIC_DATA]" at bounding box center [780, 143] width 126 height 31
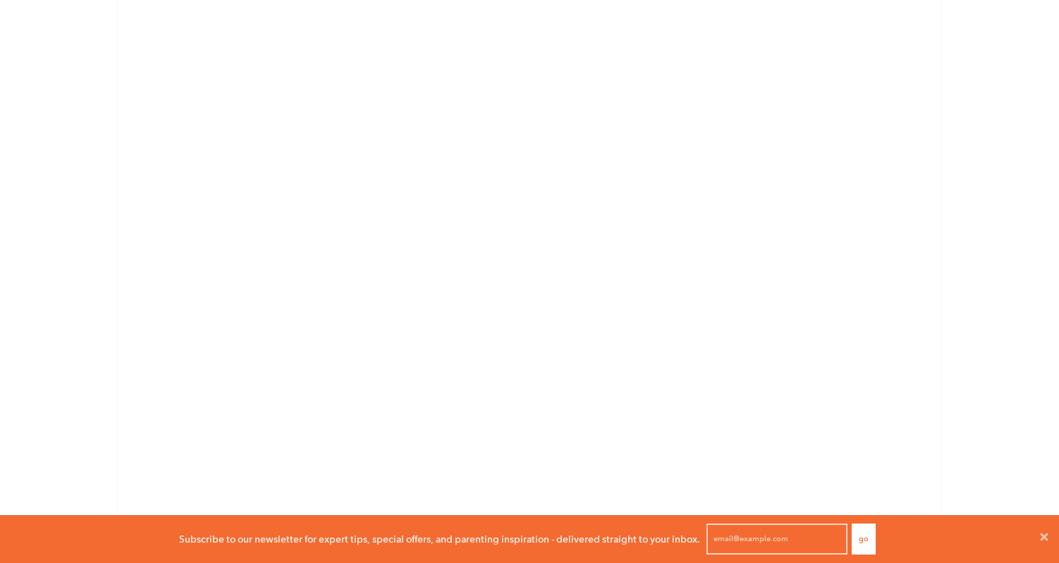
scroll to position [1721, 0]
